Goal: Task Accomplishment & Management: Use online tool/utility

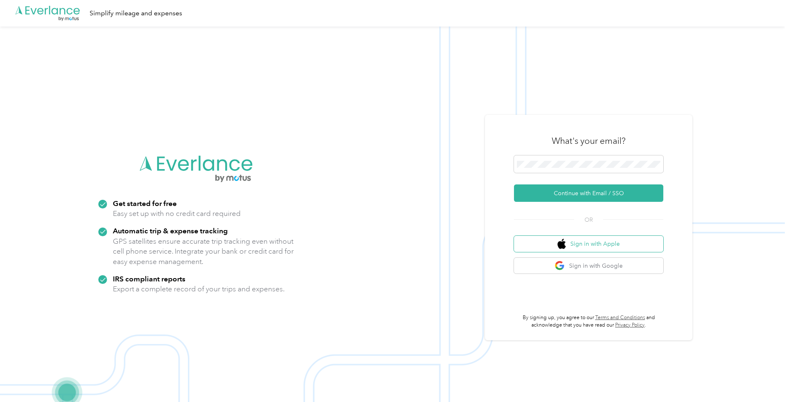
click at [596, 245] on button "Sign in with Apple" at bounding box center [588, 244] width 149 height 16
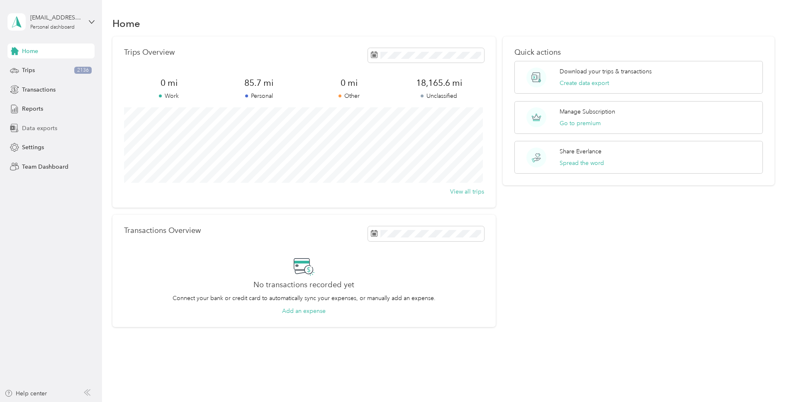
click at [36, 128] on span "Data exports" at bounding box center [39, 128] width 35 height 9
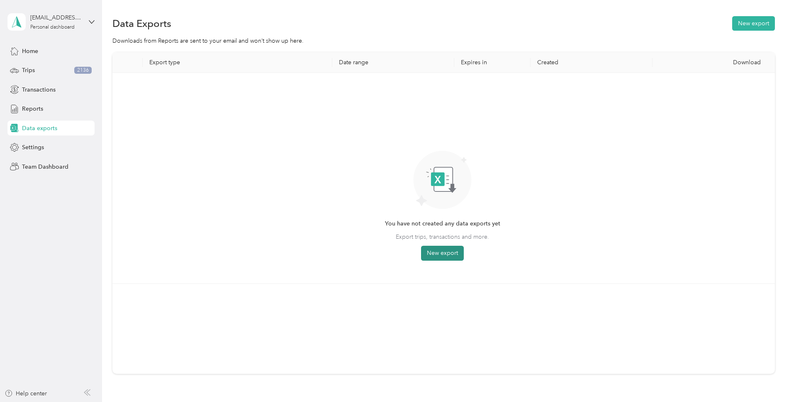
click at [449, 255] on button "New export" at bounding box center [442, 253] width 43 height 15
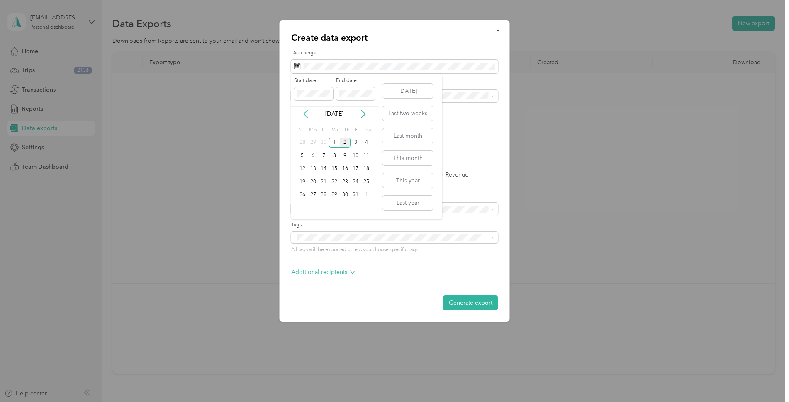
click at [306, 115] on icon at bounding box center [306, 114] width 8 height 8
click at [311, 143] on div "1" at bounding box center [313, 143] width 11 height 10
click at [325, 195] on div "30" at bounding box center [323, 195] width 11 height 10
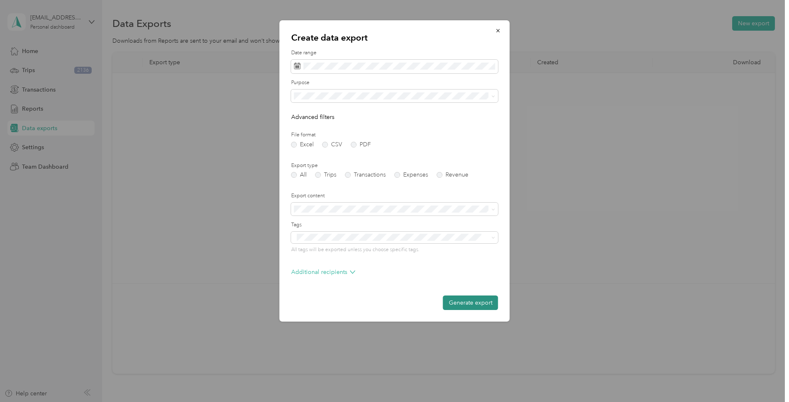
click at [479, 304] on button "Generate export" at bounding box center [470, 303] width 55 height 15
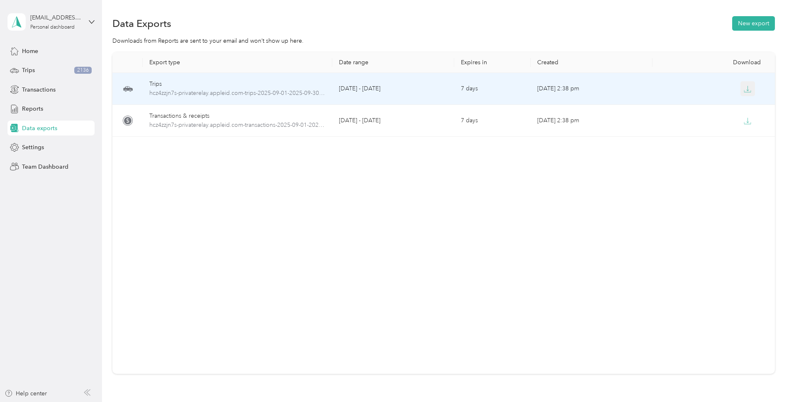
click at [749, 88] on icon "button" at bounding box center [747, 88] width 7 height 7
